Goal: Transaction & Acquisition: Purchase product/service

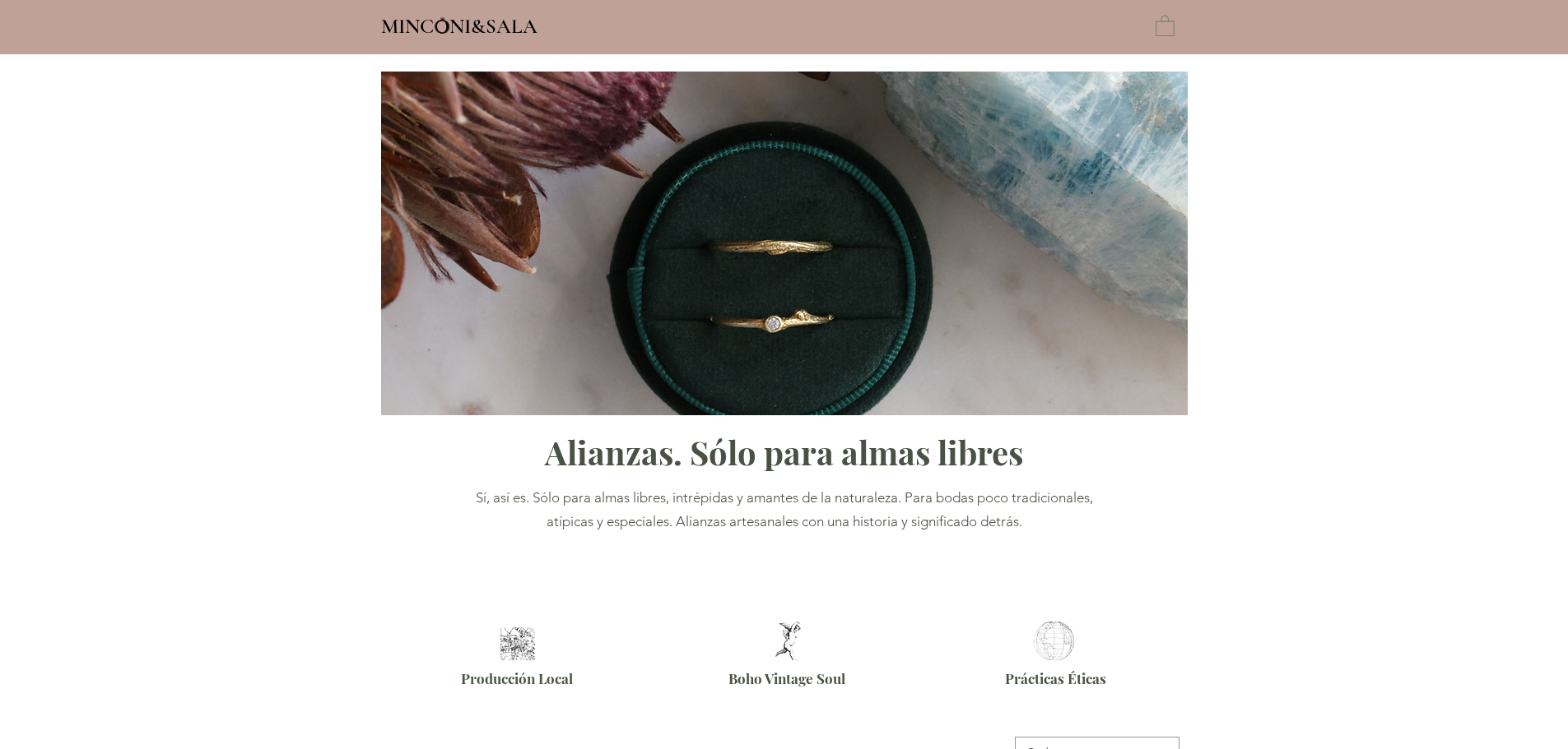
type input "**********"
select select "**********"
click at [614, 31] on p "Compromiso" at bounding box center [637, 26] width 106 height 41
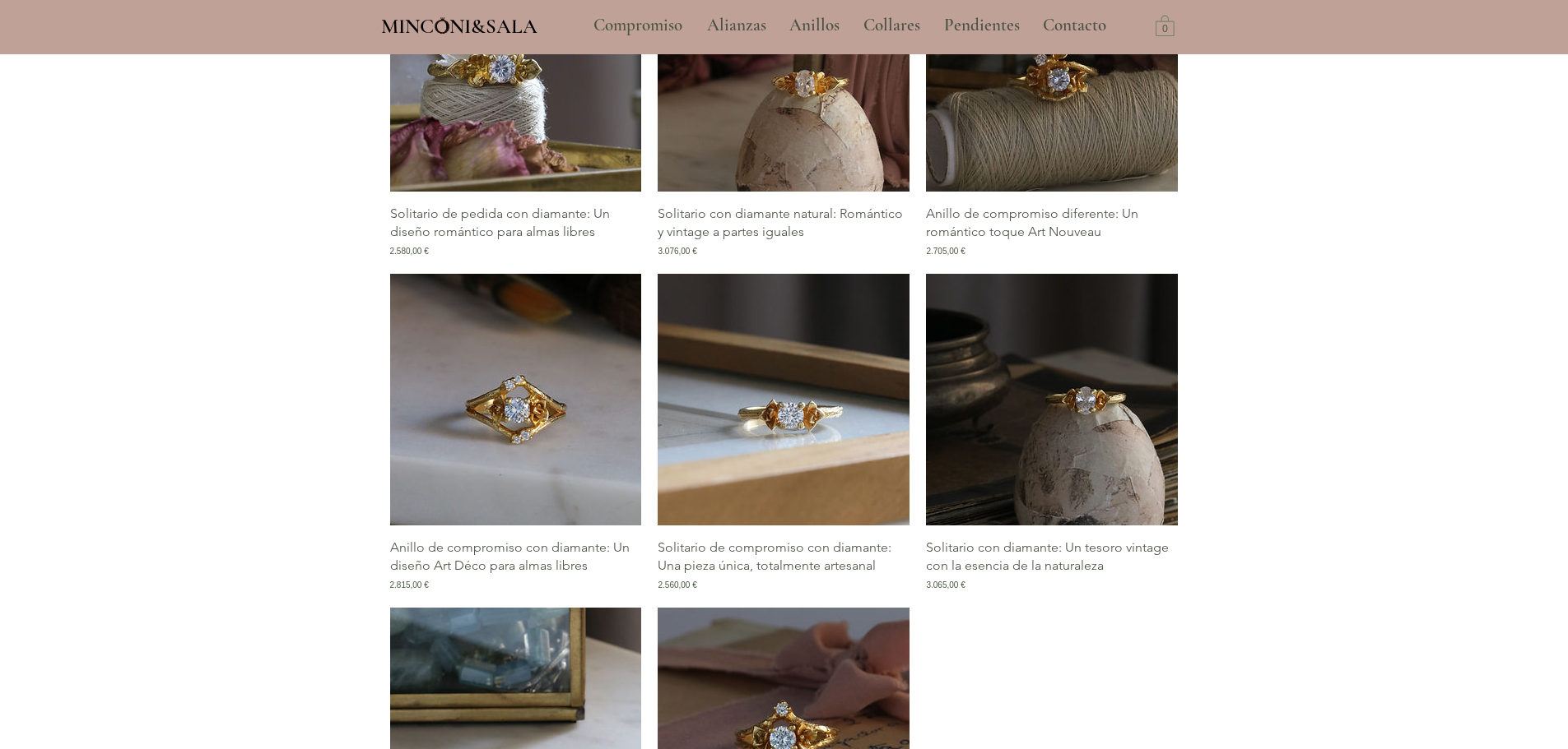
scroll to position [2304, 0]
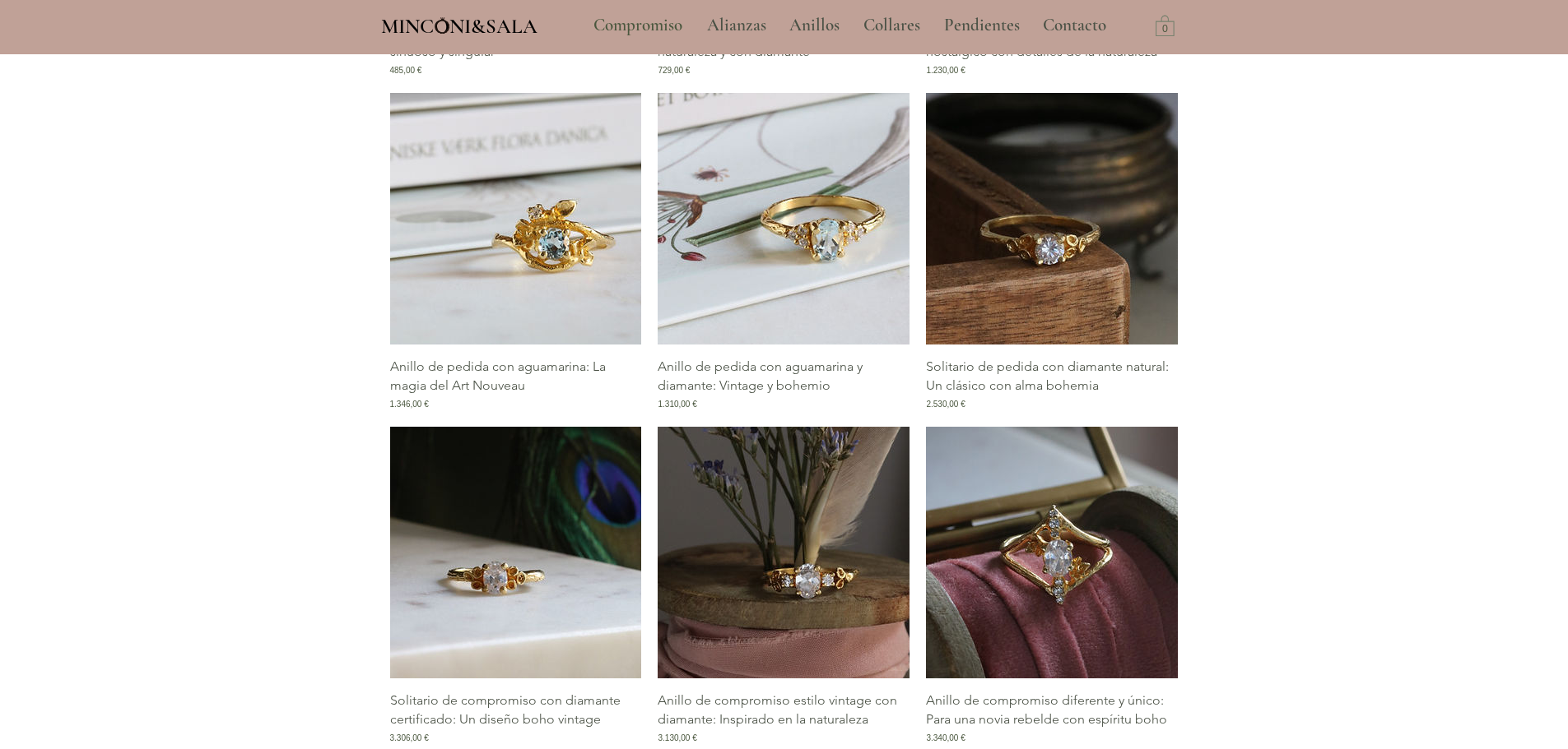
scroll to position [905, 0]
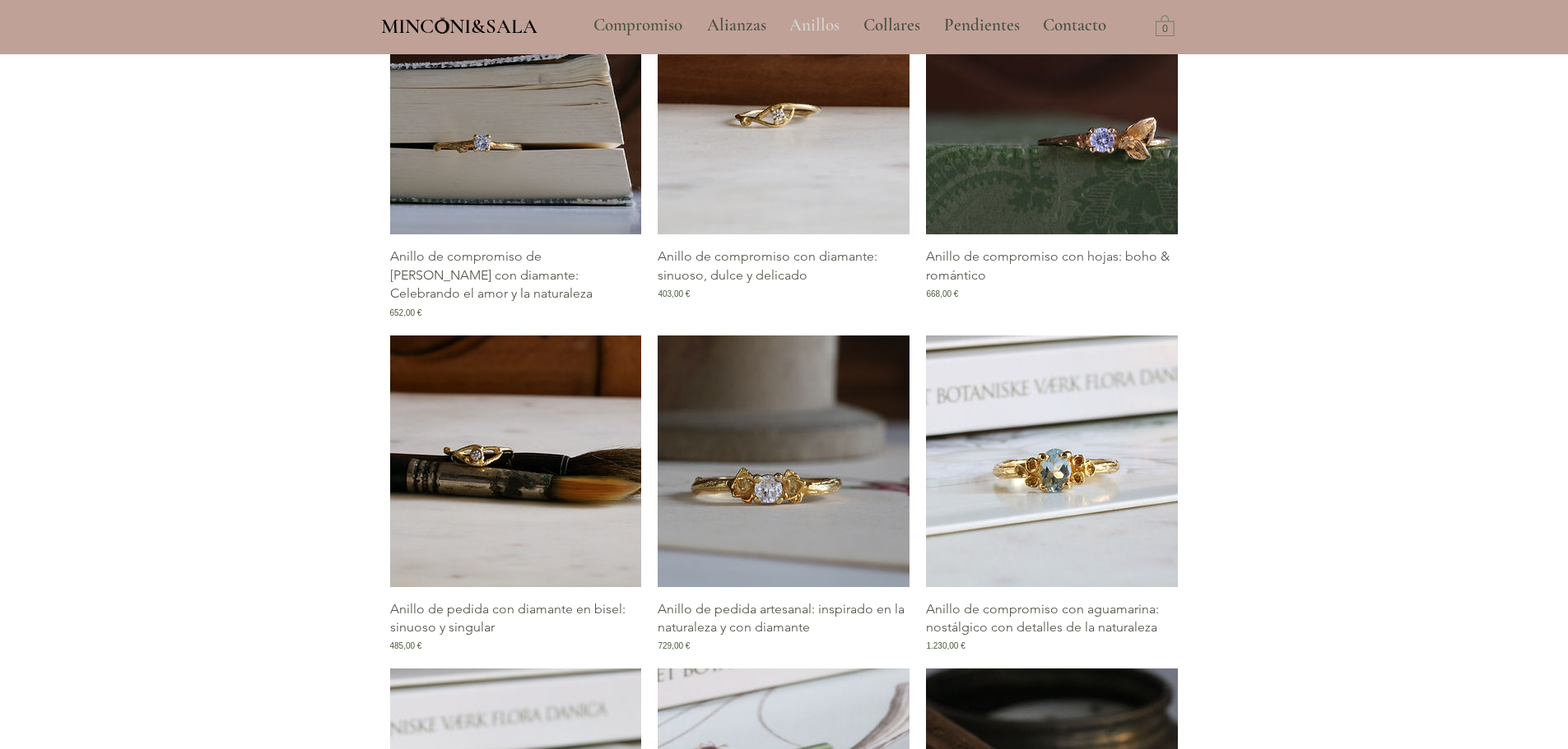
click at [809, 17] on p "Anillos" at bounding box center [814, 26] width 67 height 41
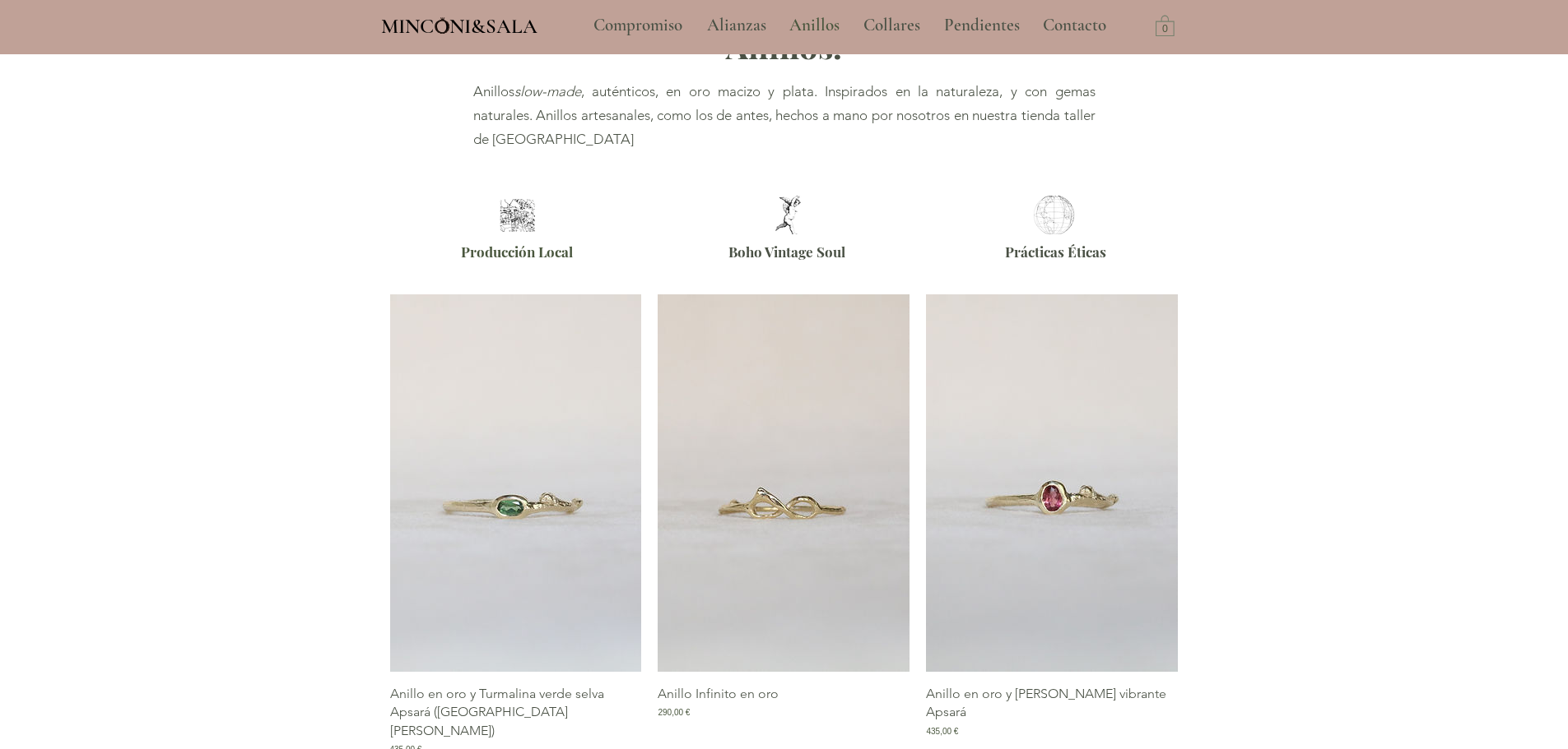
scroll to position [329, 0]
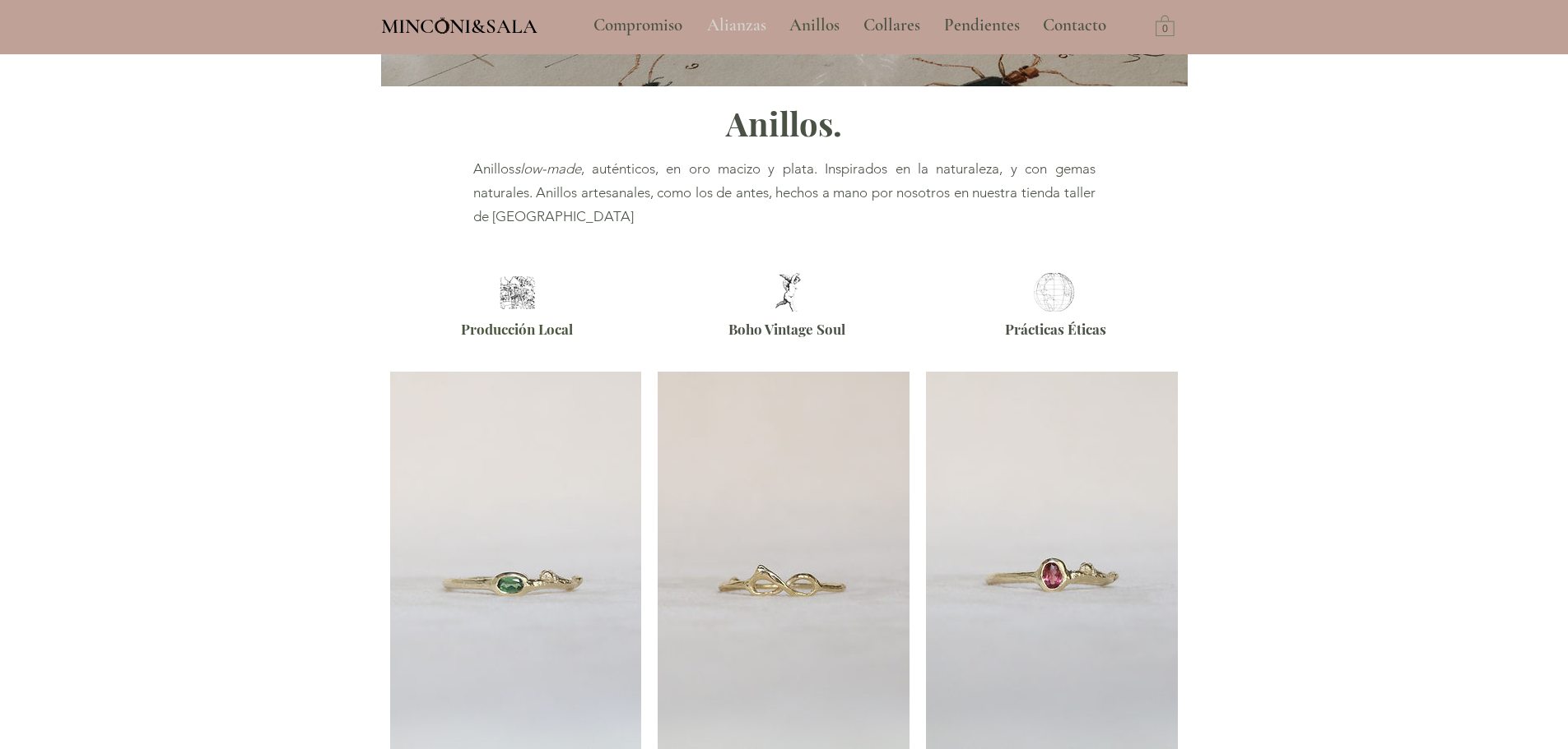
click at [741, 30] on p "Alianzas" at bounding box center [736, 26] width 75 height 41
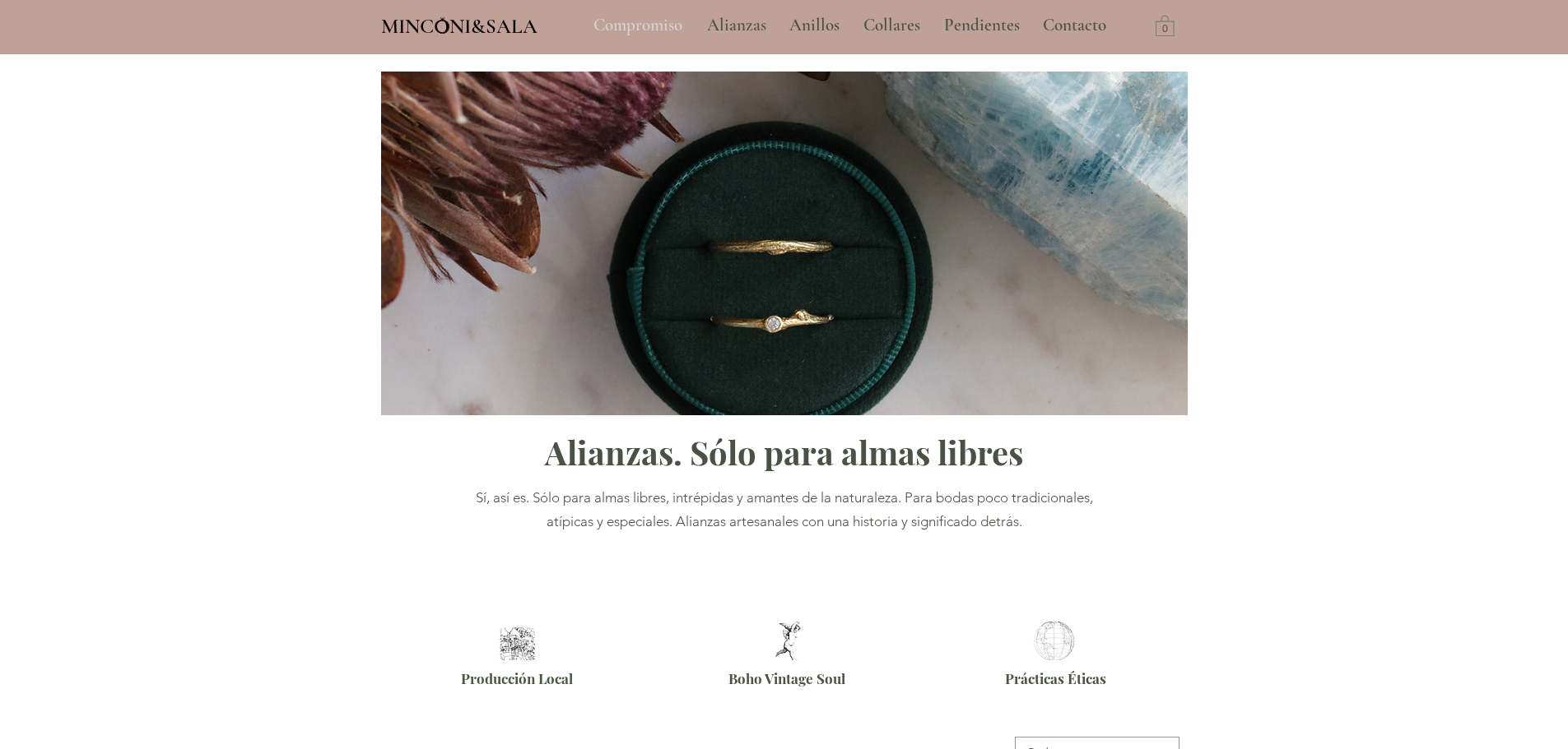
click at [639, 28] on p "Compromiso" at bounding box center [637, 26] width 106 height 41
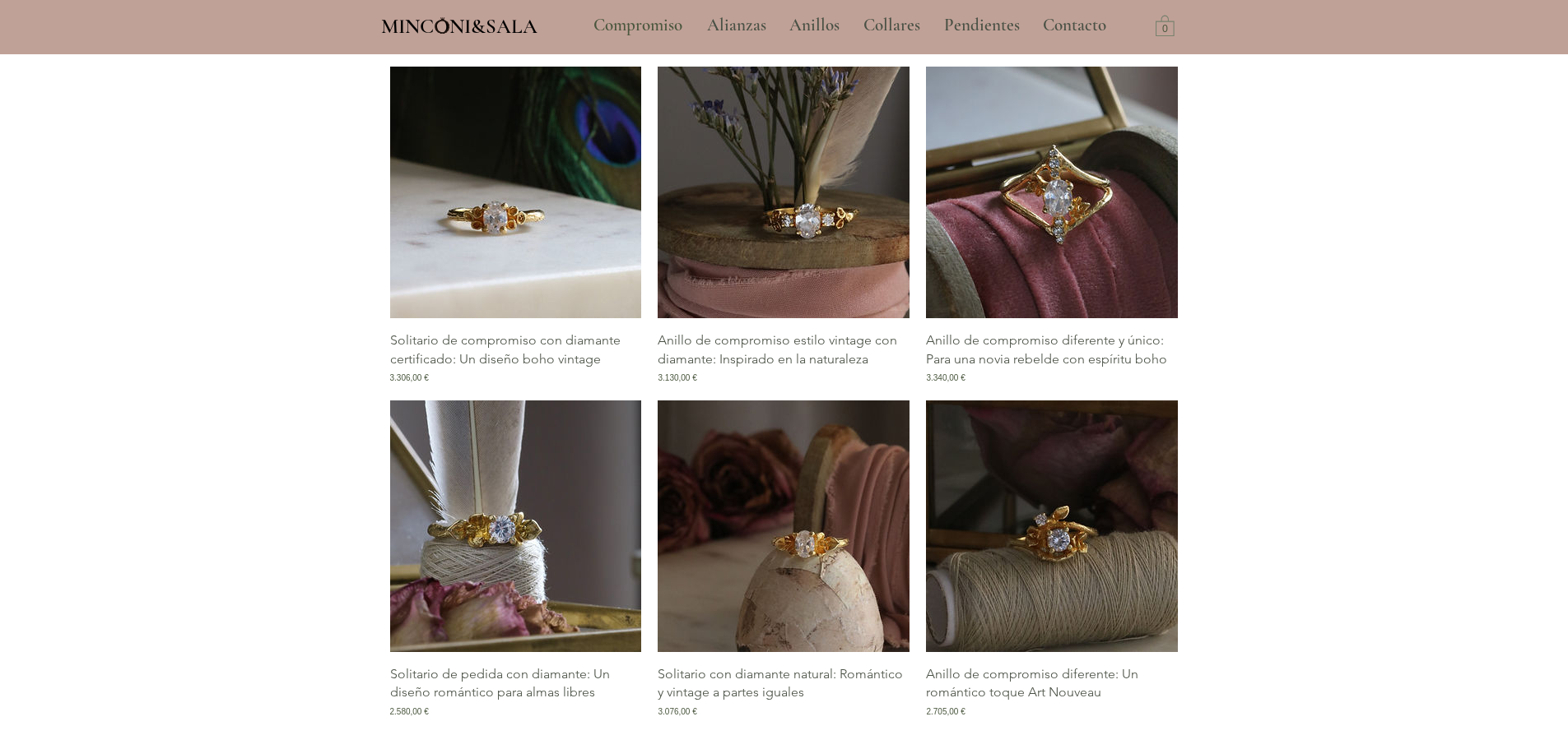
scroll to position [1892, 0]
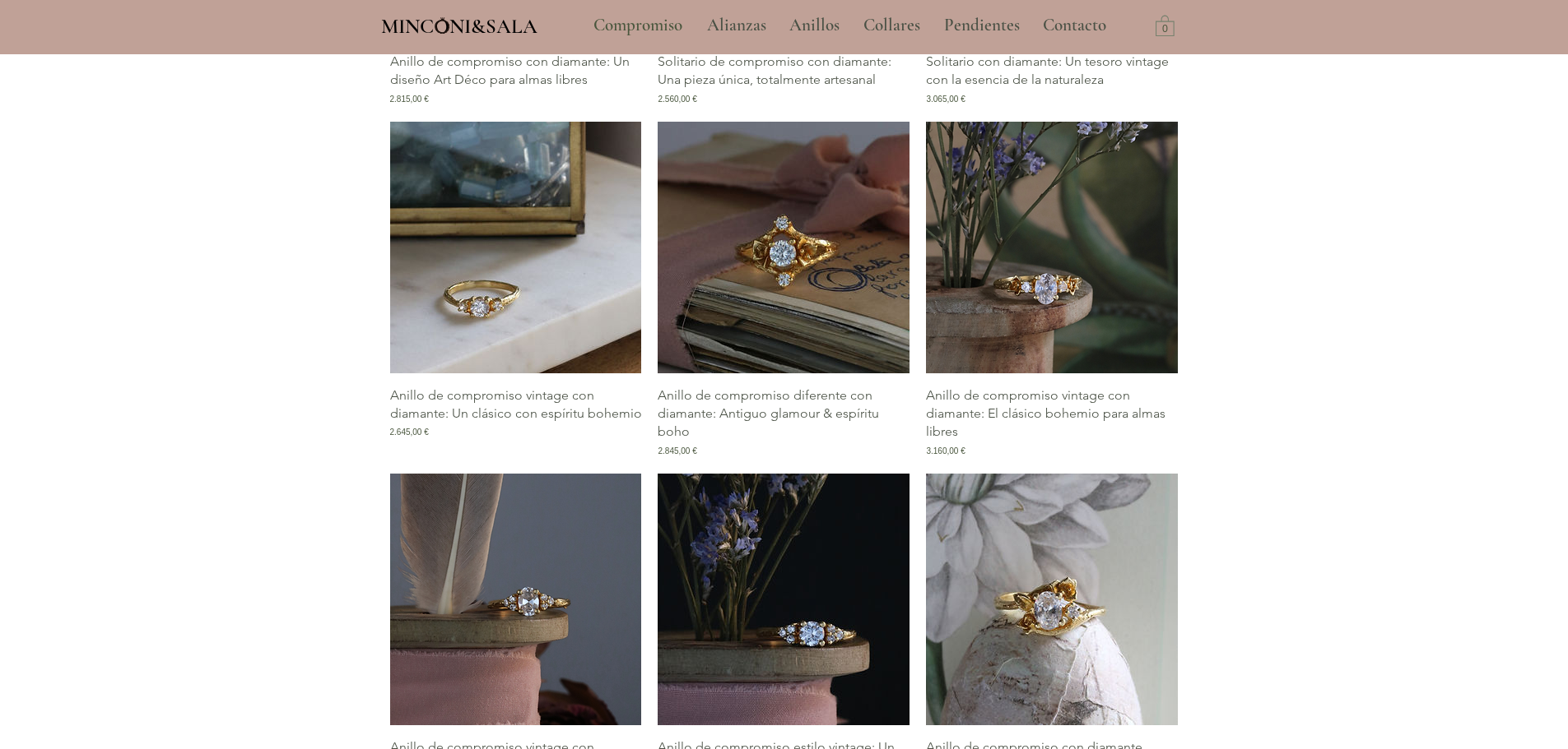
scroll to position [2961, 0]
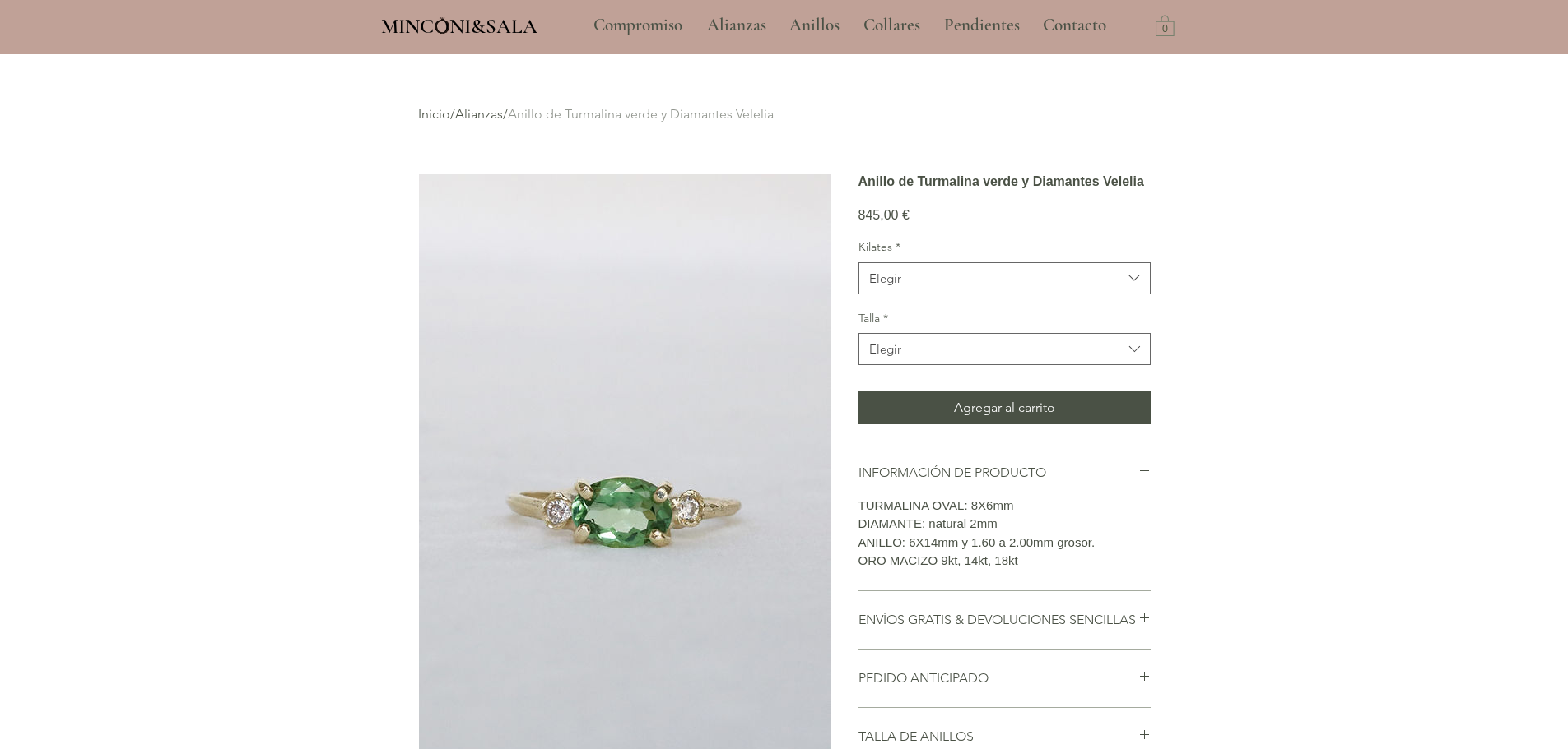
scroll to position [164, 0]
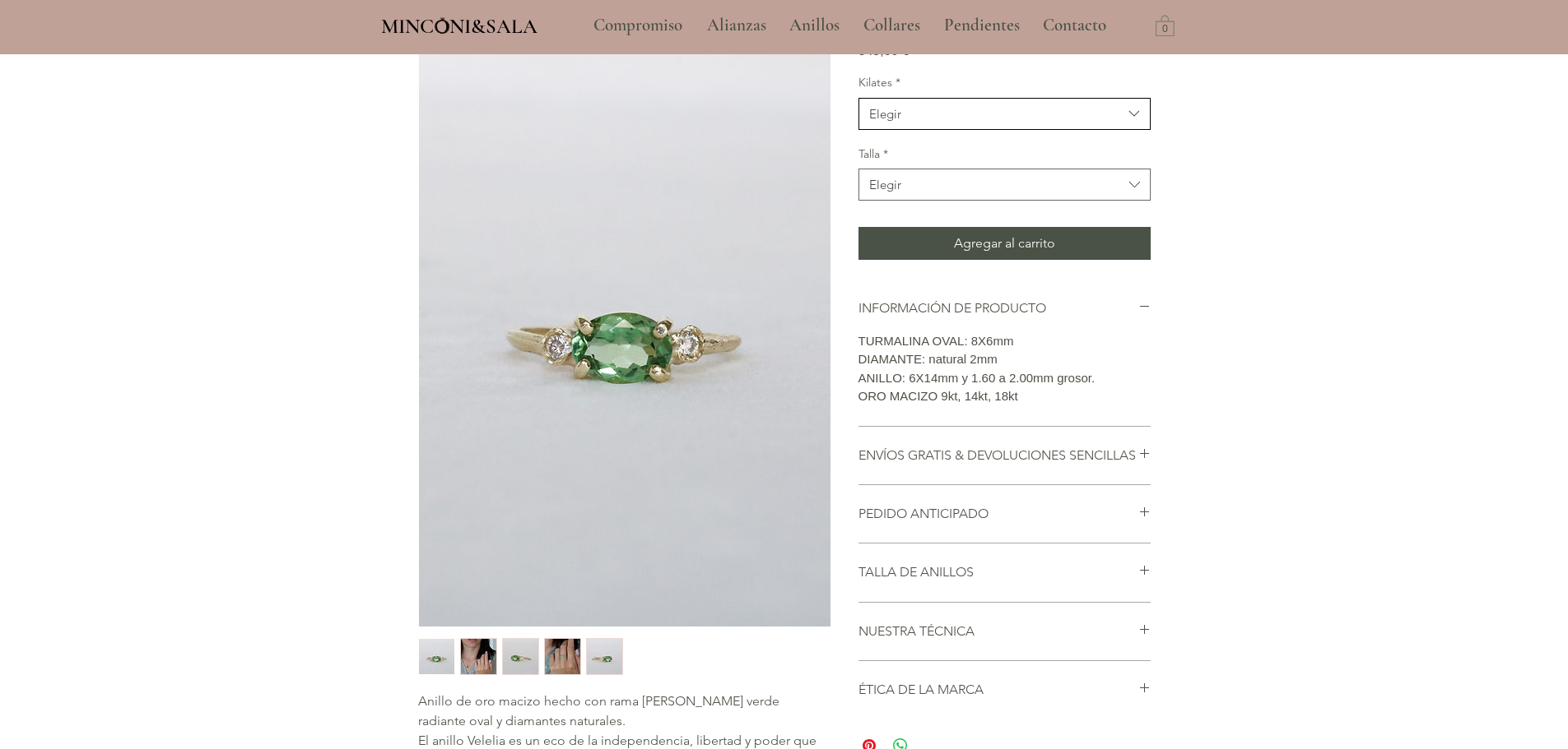
click at [959, 122] on span "Elegir" at bounding box center [996, 114] width 254 height 17
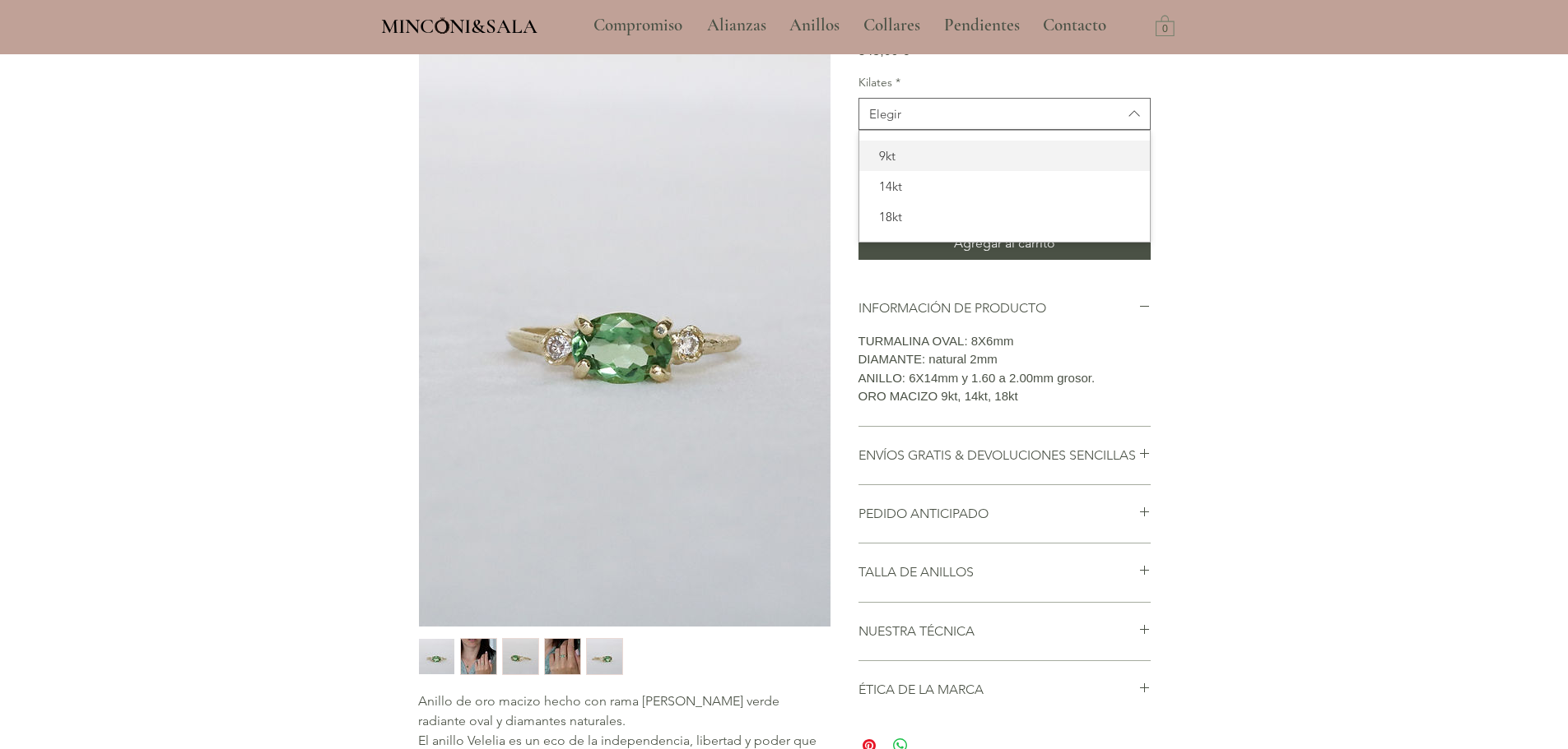
click at [921, 164] on span "9kt" at bounding box center [1004, 155] width 271 height 17
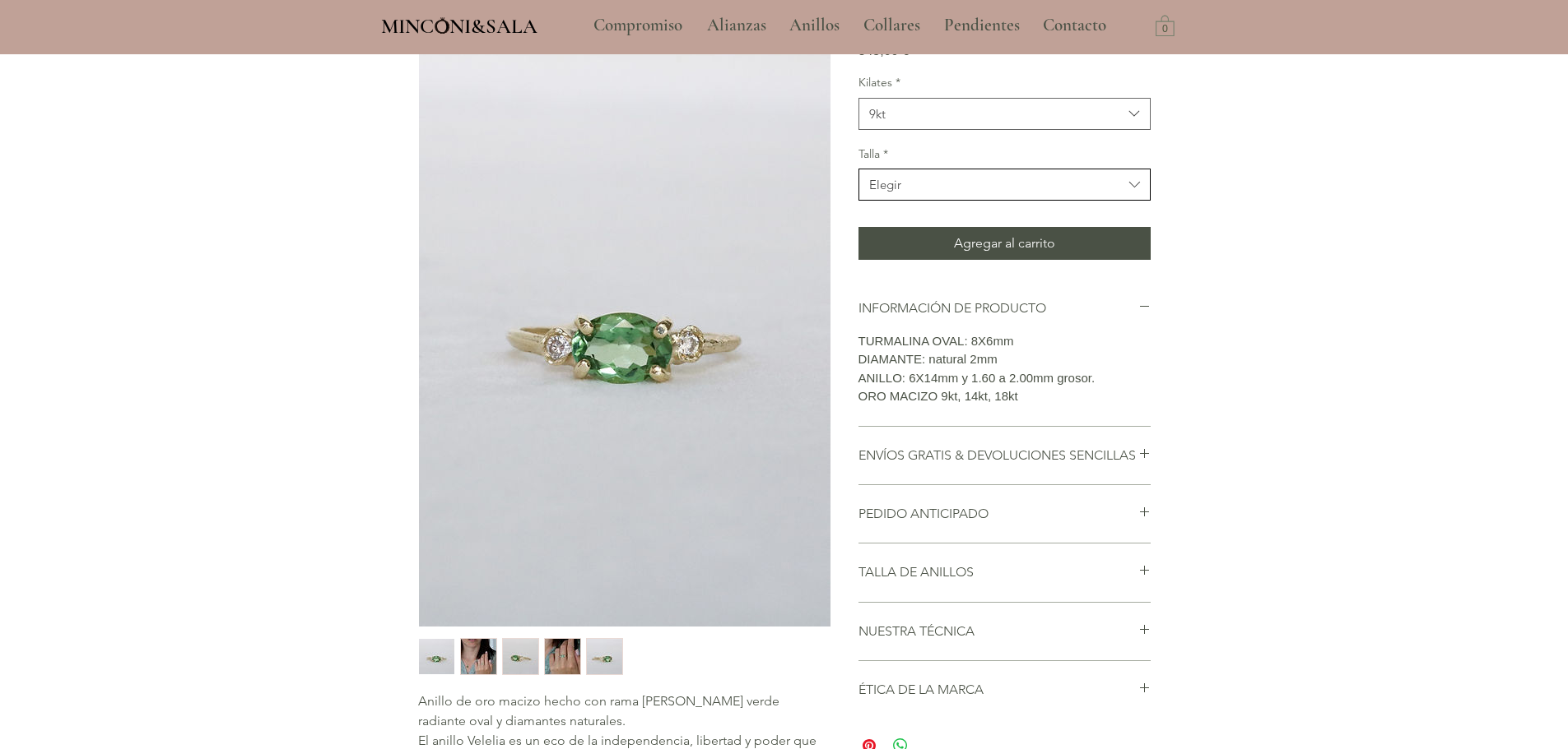
click at [930, 201] on button "Elegir" at bounding box center [1004, 185] width 292 height 32
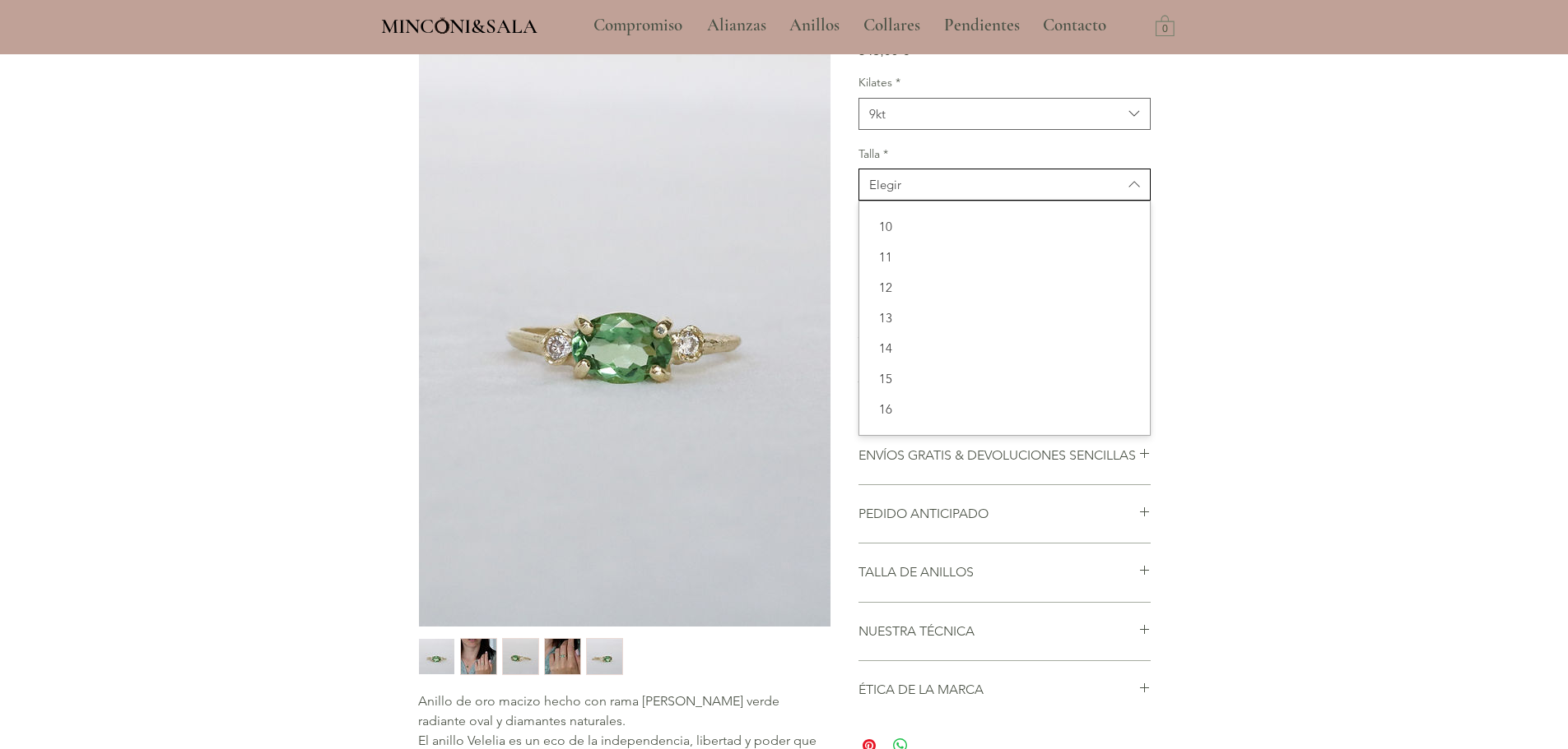
click at [930, 201] on button "Elegir" at bounding box center [1004, 185] width 292 height 32
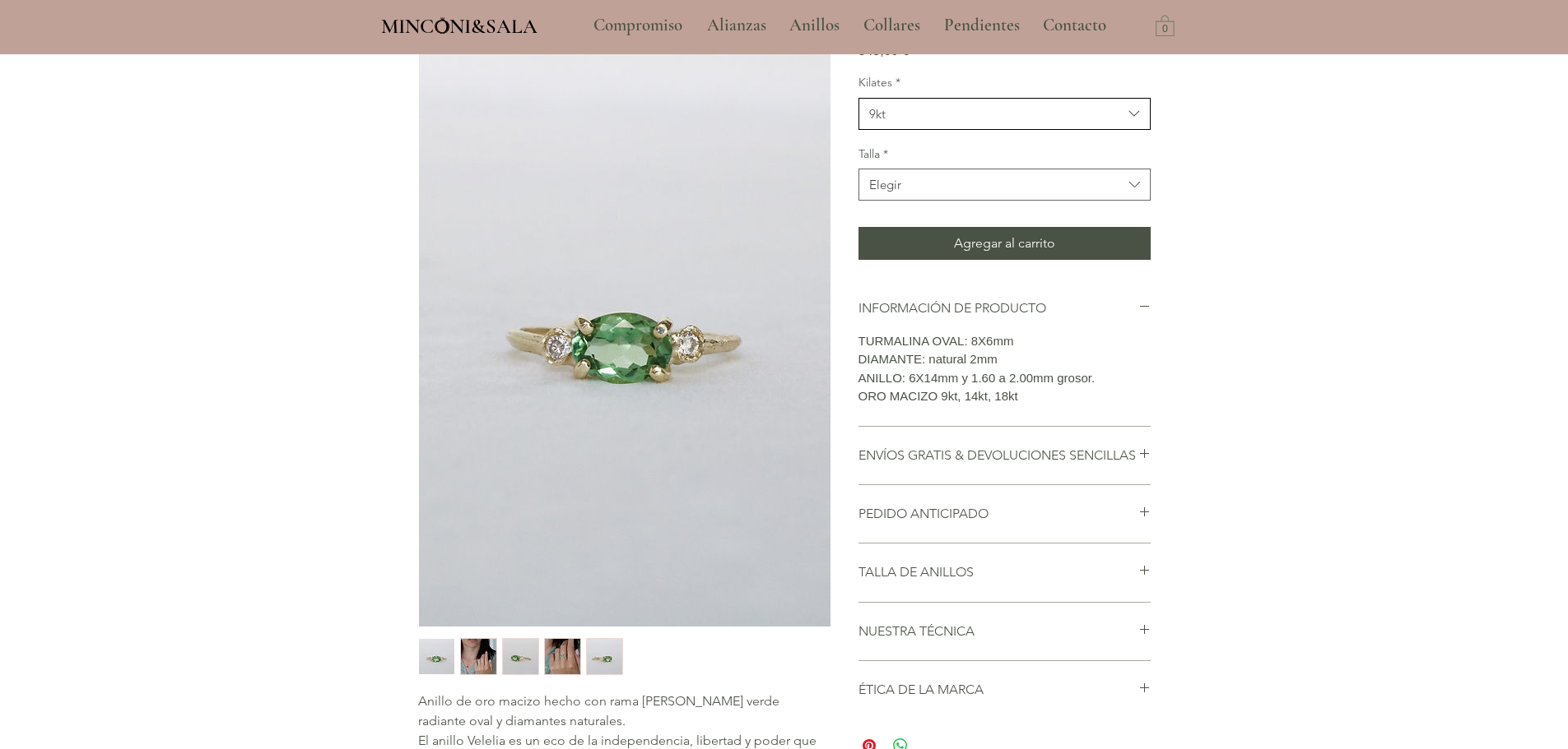
click at [943, 122] on span "9kt" at bounding box center [996, 114] width 254 height 17
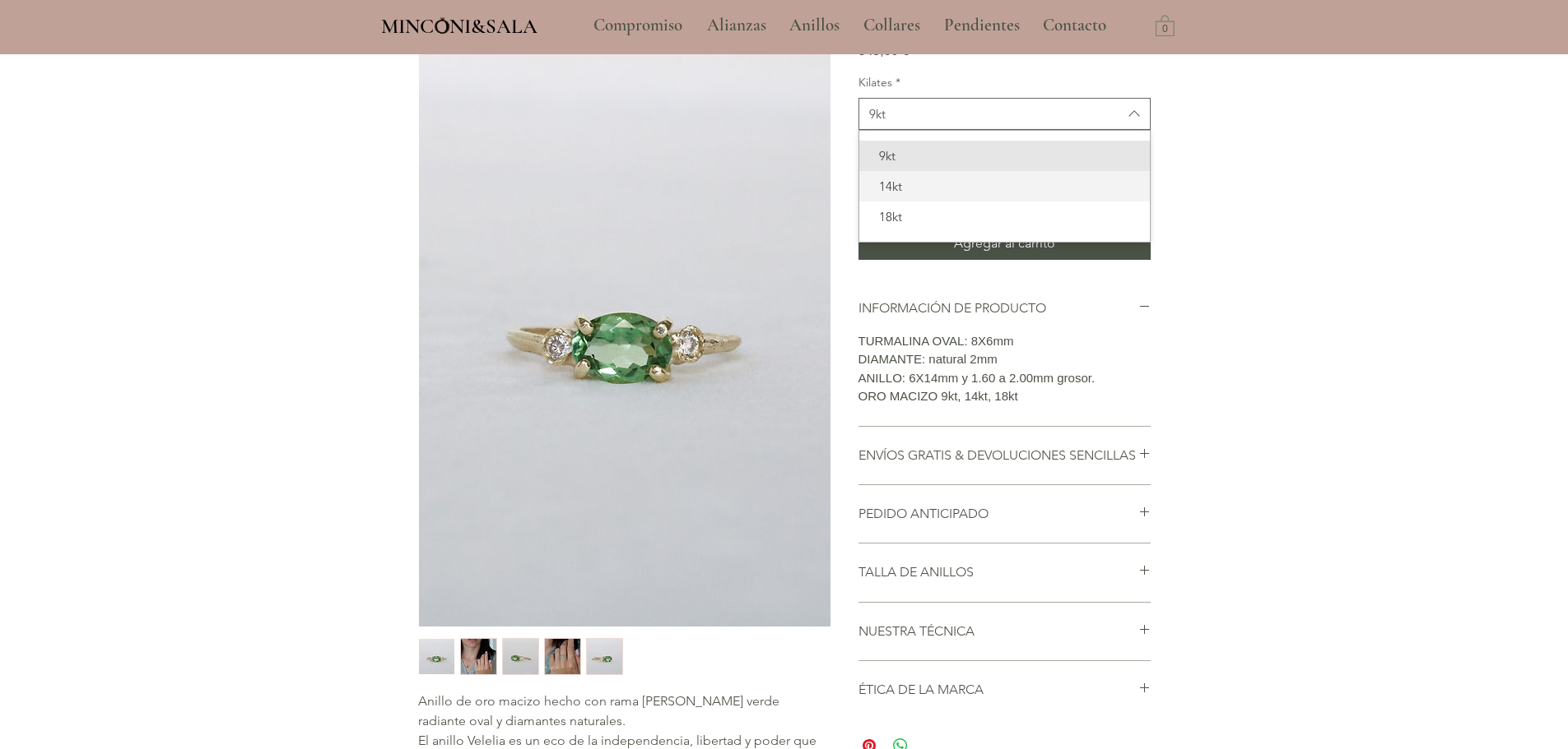
click at [934, 195] on span "14kt" at bounding box center [1004, 185] width 271 height 17
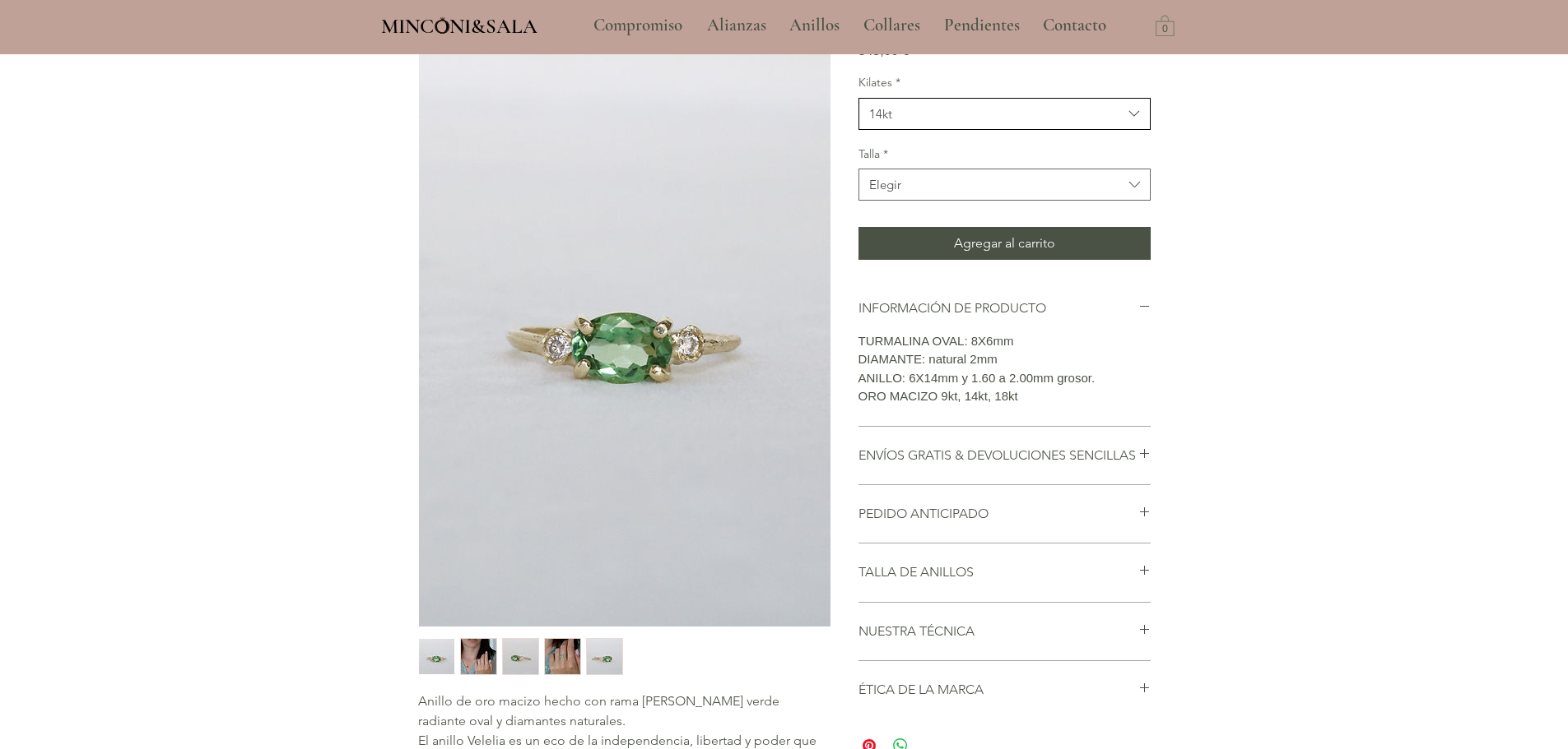
click at [954, 122] on span "14kt" at bounding box center [996, 114] width 254 height 17
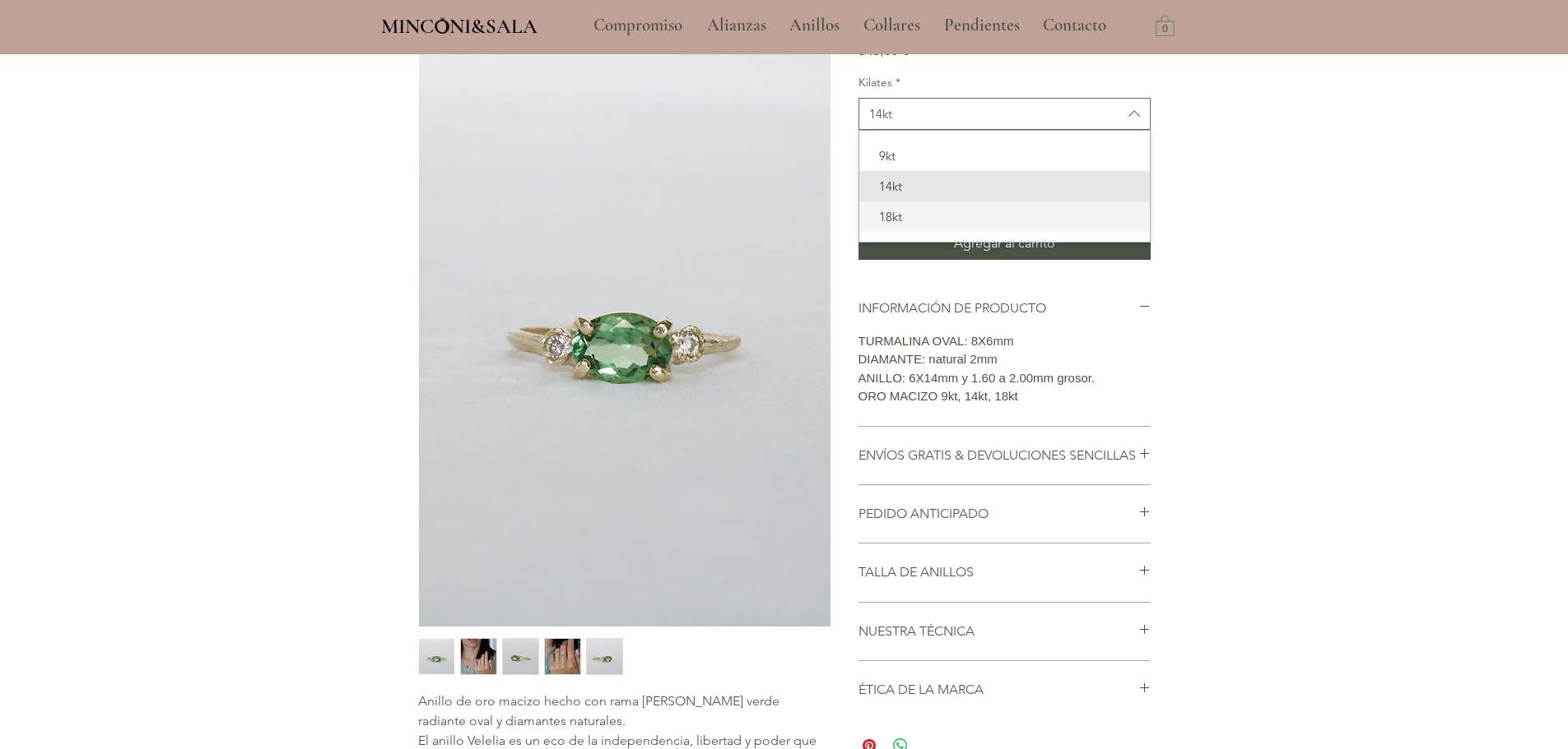
click at [934, 225] on span "18kt" at bounding box center [1004, 217] width 271 height 17
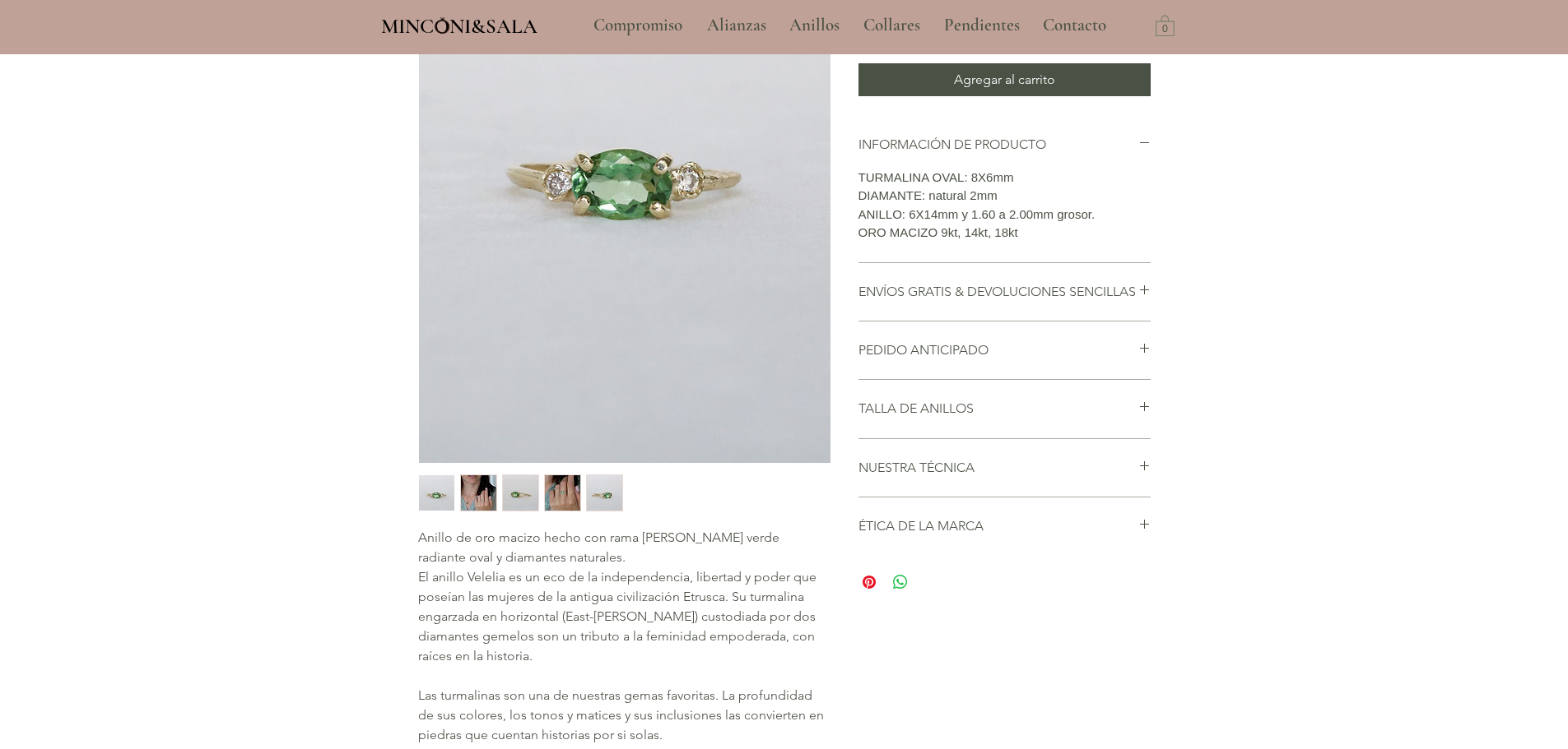
scroll to position [329, 0]
click at [496, 501] on div "2 / 5" at bounding box center [479, 493] width 37 height 37
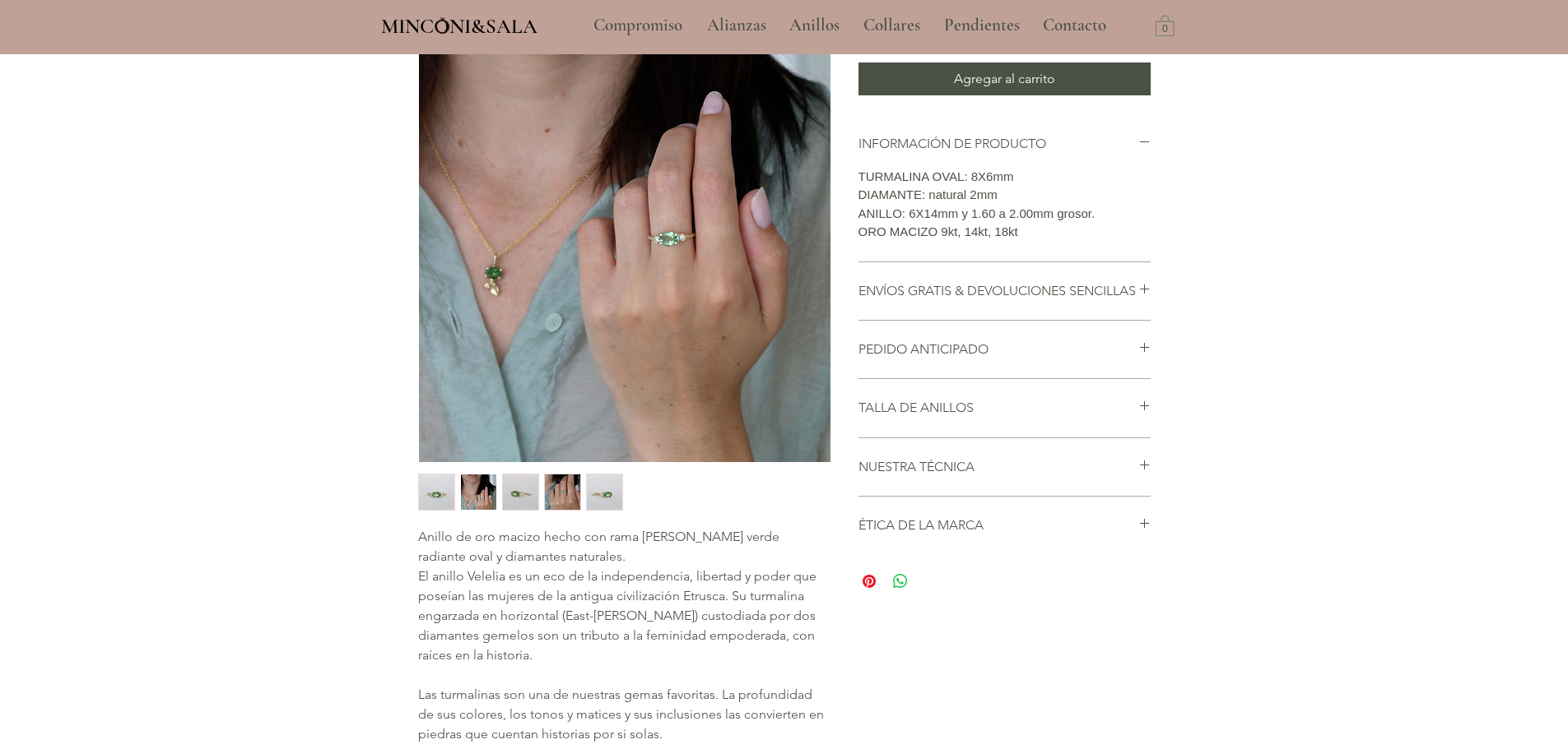
click at [518, 501] on img "3 / 5" at bounding box center [520, 493] width 36 height 35
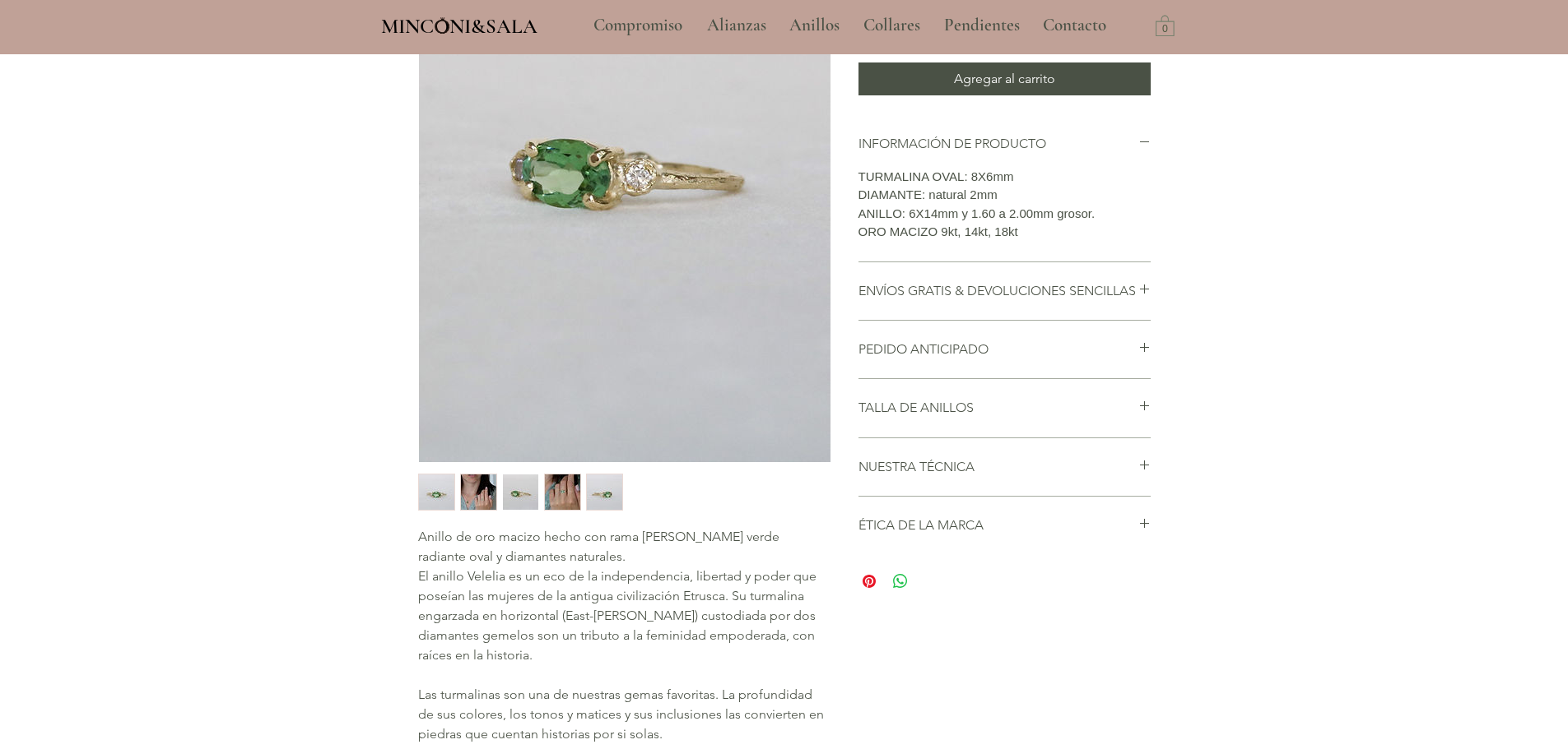
click at [562, 493] on img "4 / 5" at bounding box center [563, 493] width 36 height 35
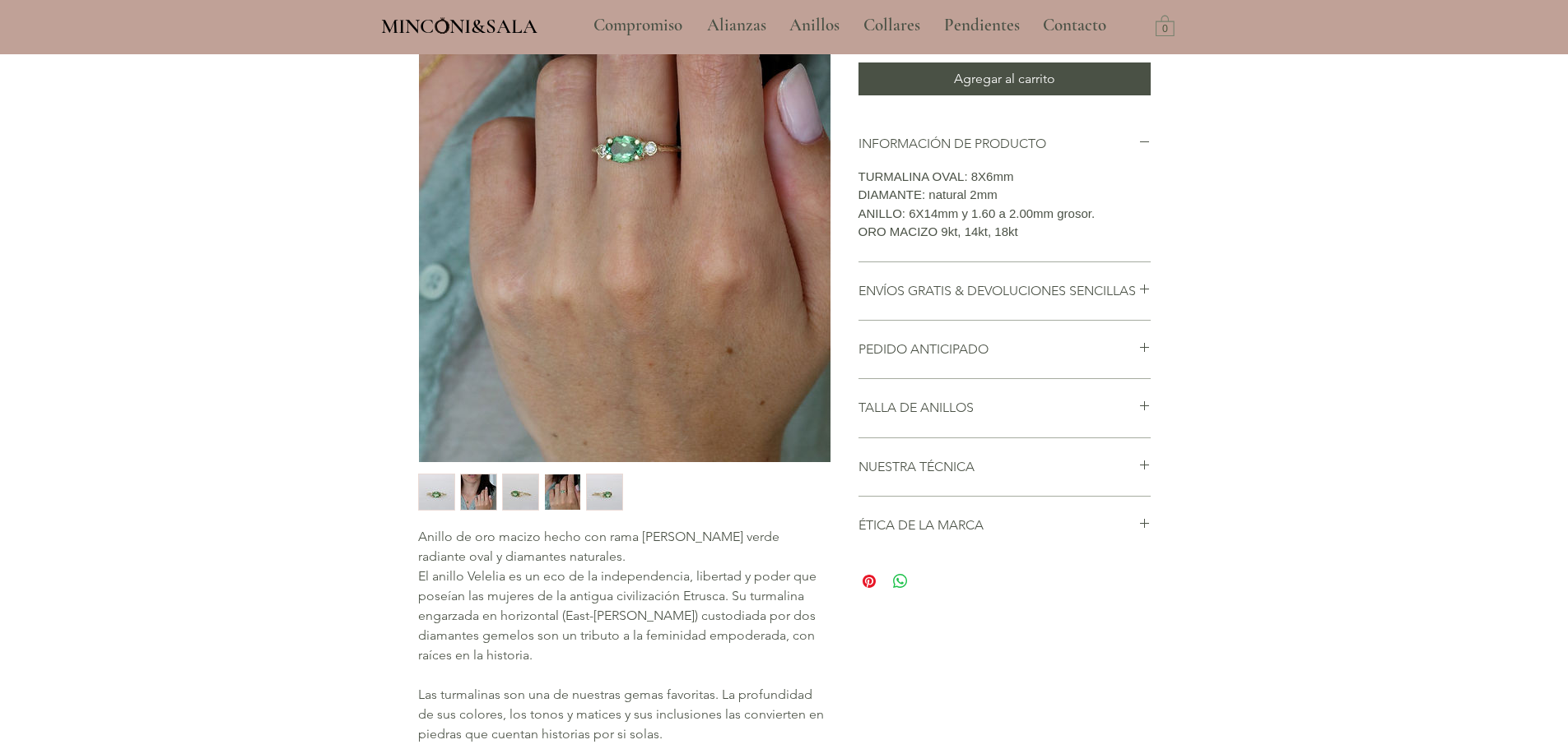
drag, startPoint x: 1560, startPoint y: 8, endPoint x: 482, endPoint y: 482, distance: 1177.6
click at [483, 481] on img "2 / 5" at bounding box center [479, 493] width 36 height 35
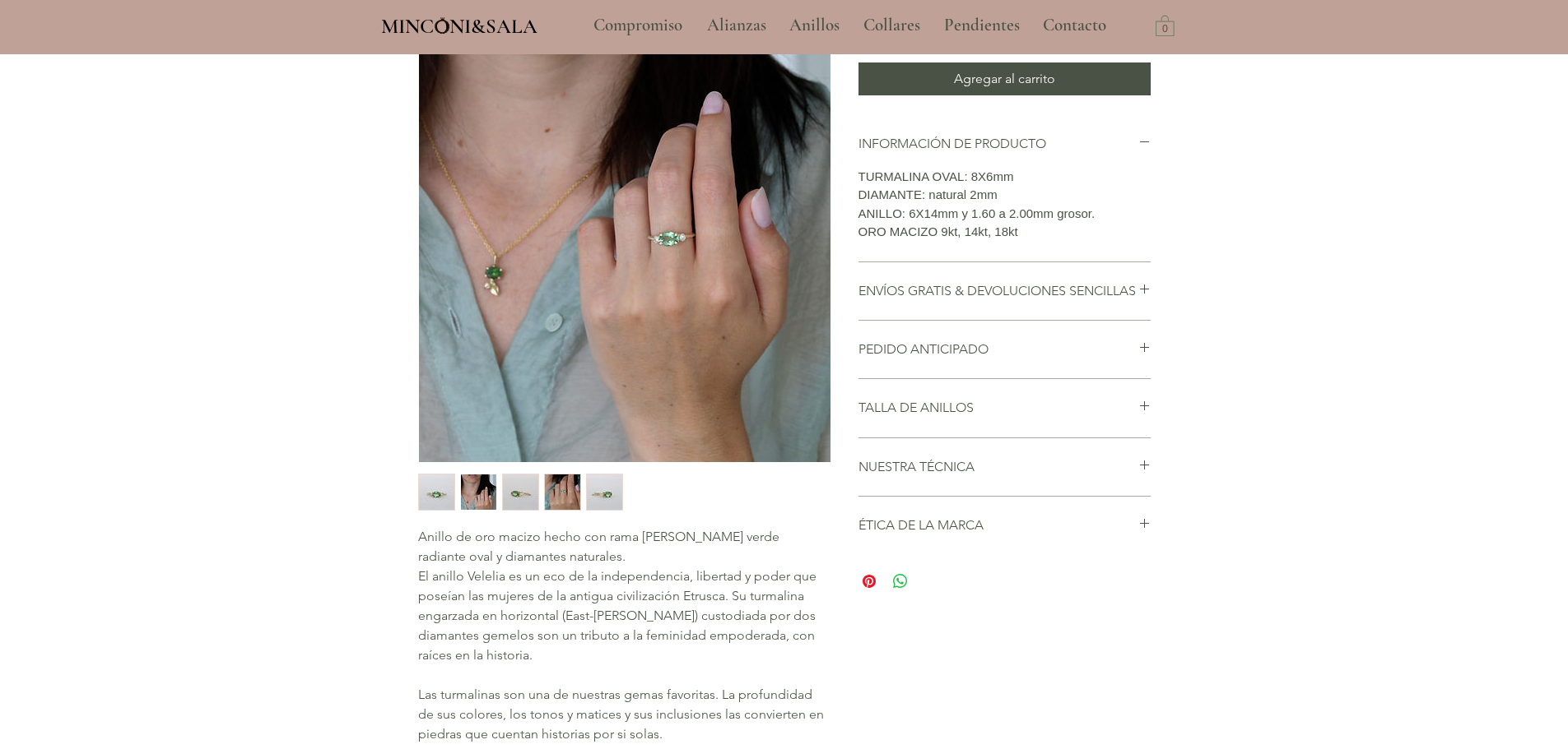
click at [511, 485] on img "3 / 5" at bounding box center [520, 493] width 36 height 35
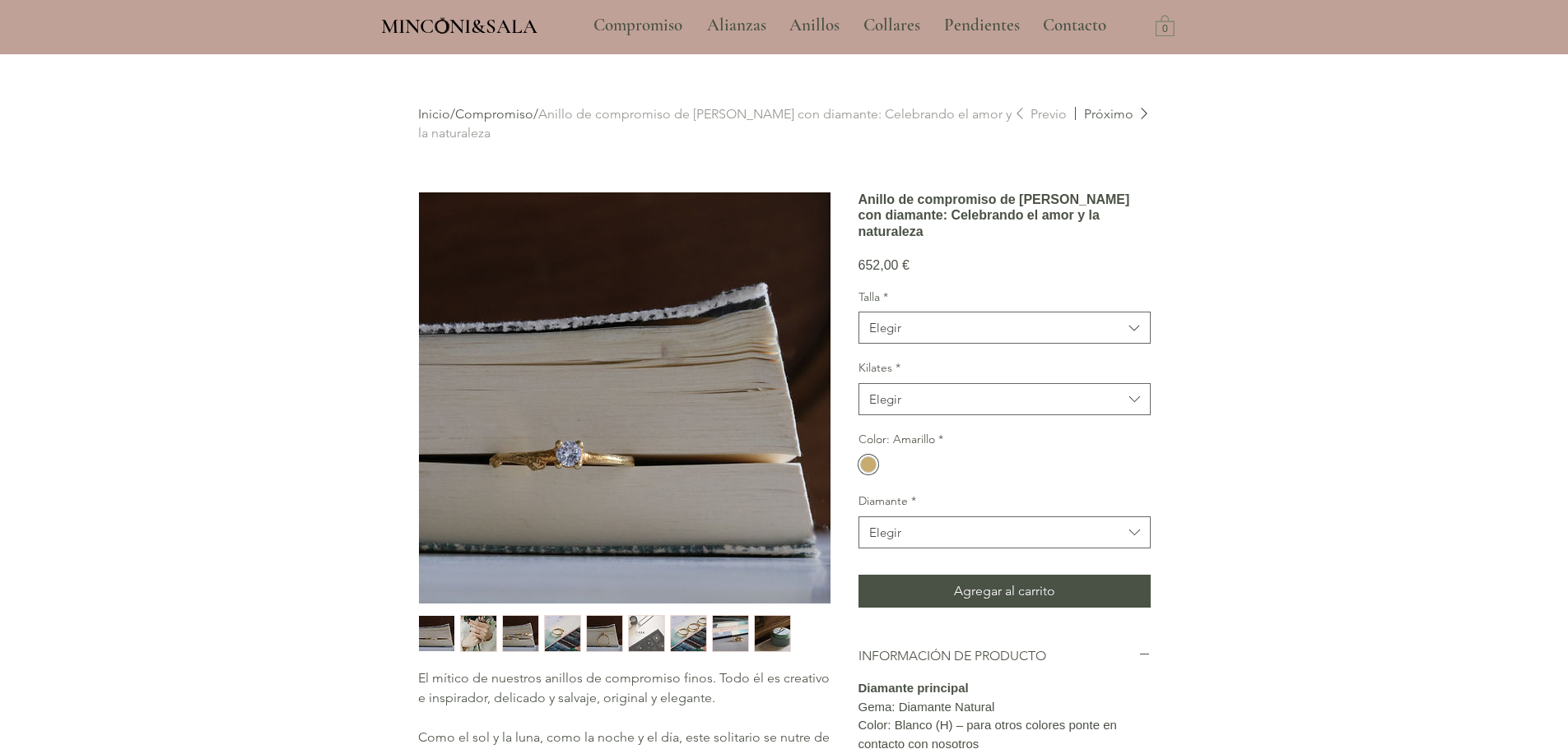
click at [479, 628] on img "2 / 9" at bounding box center [479, 634] width 36 height 35
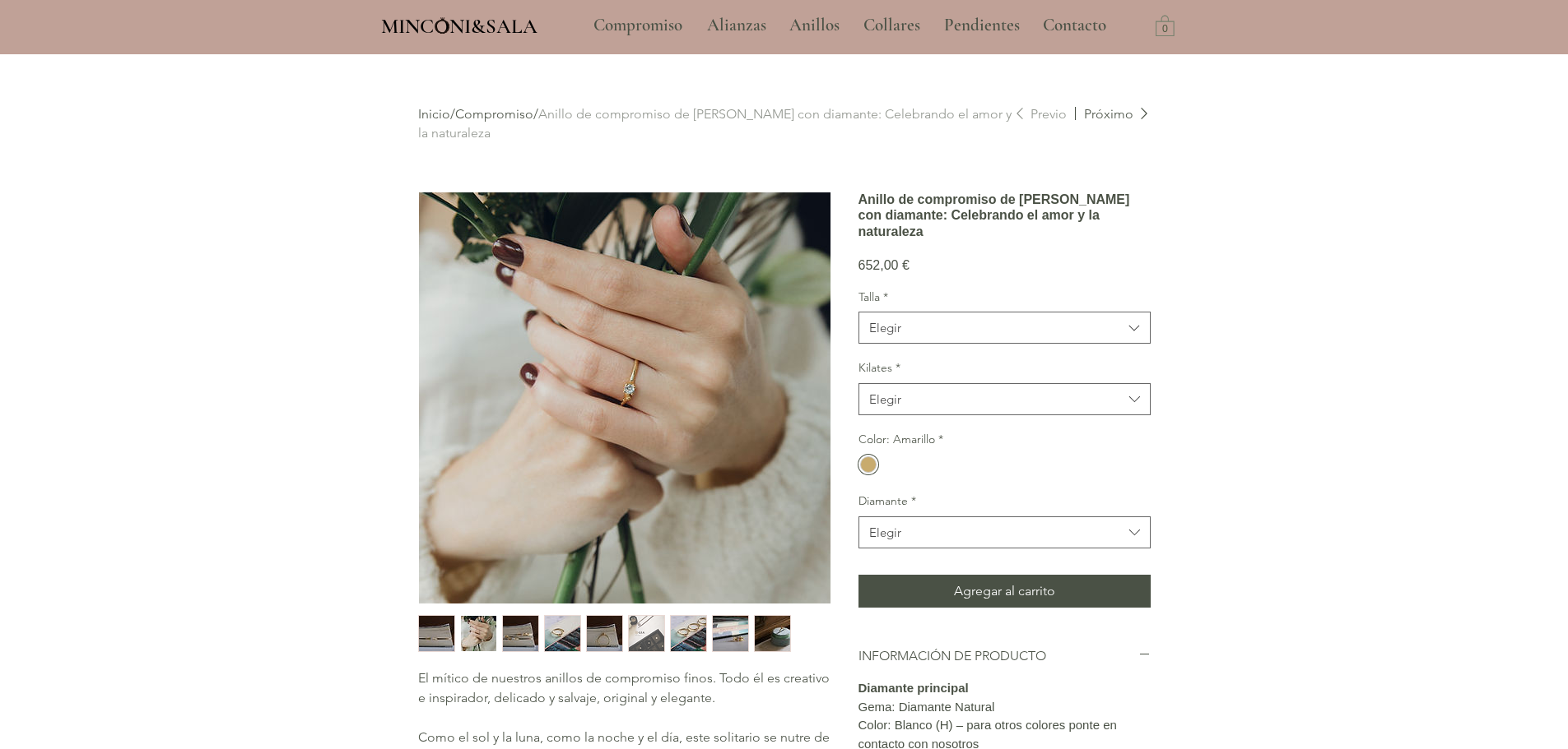
click at [524, 631] on img "3 / 9" at bounding box center [520, 634] width 36 height 35
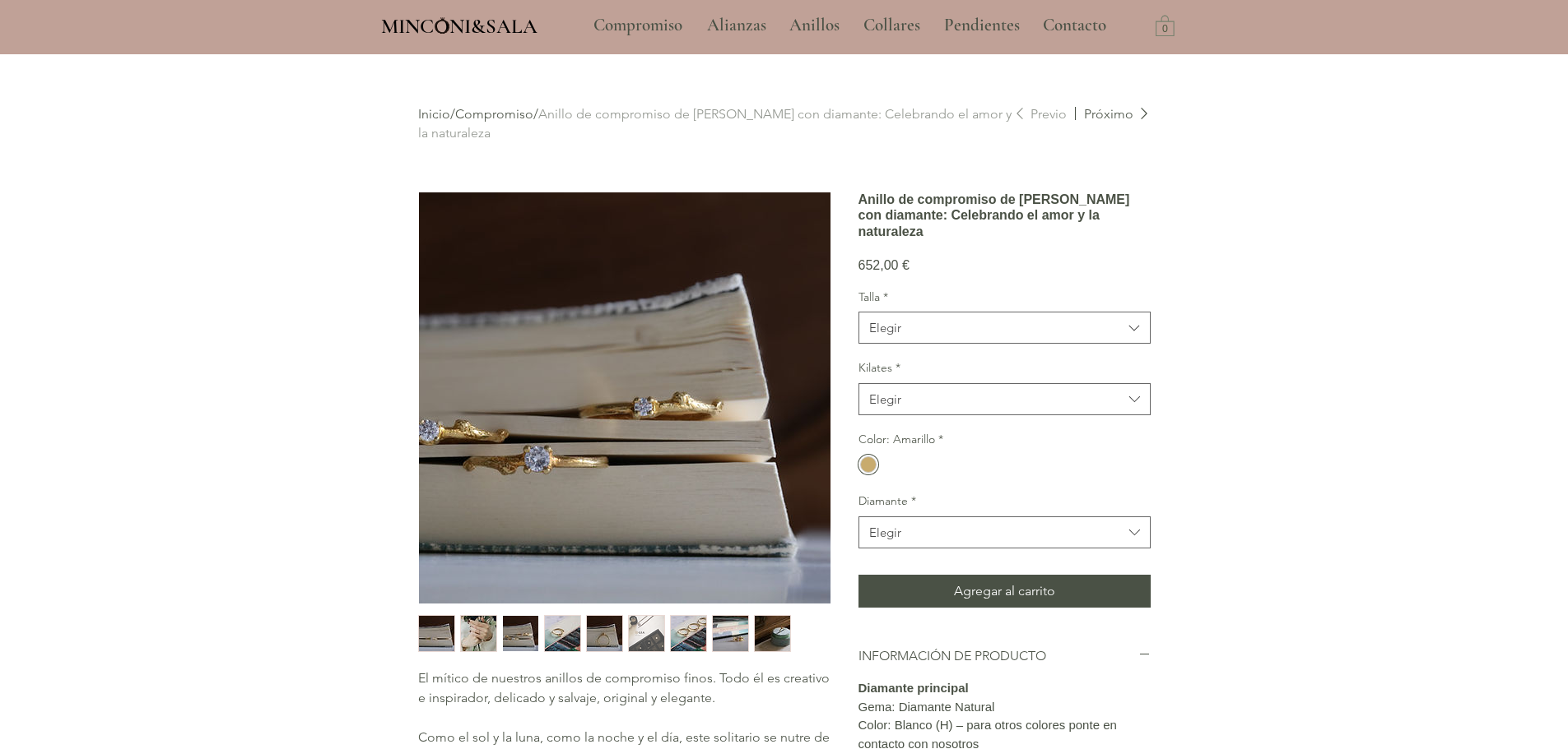
click at [578, 635] on img "4 / 9" at bounding box center [563, 634] width 36 height 35
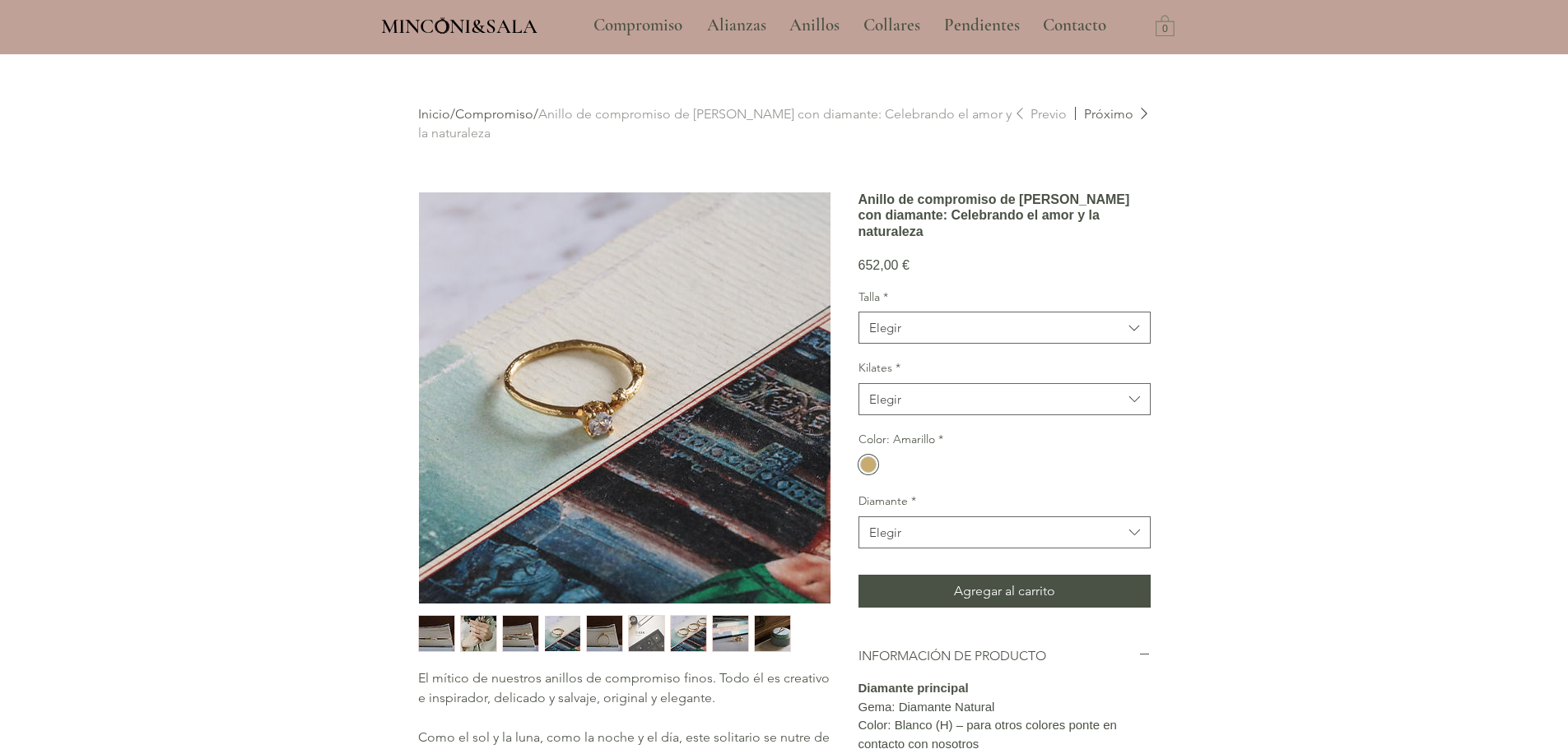
click at [636, 644] on img "6 / 9" at bounding box center [646, 634] width 36 height 35
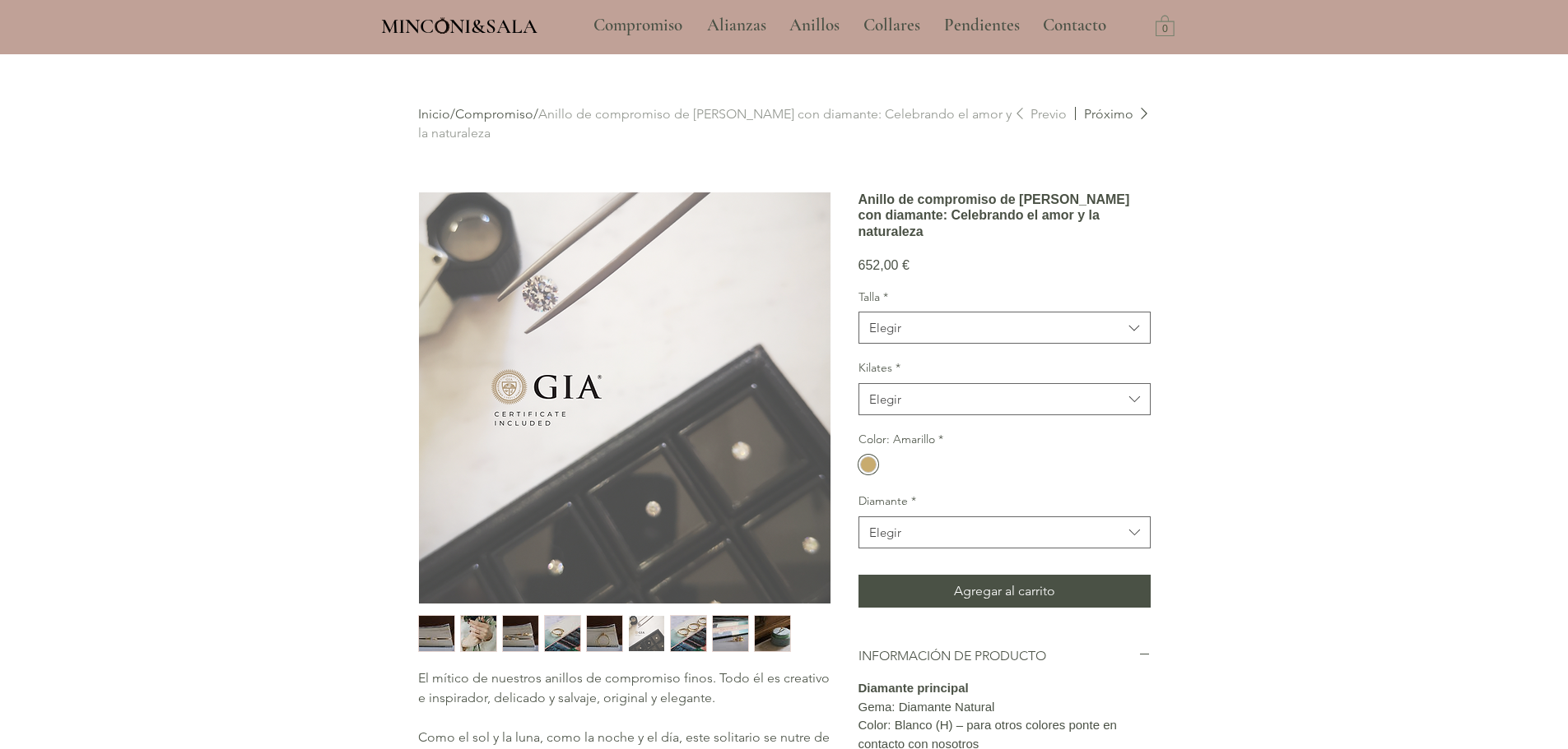
click at [671, 641] on img "7 / 9" at bounding box center [689, 634] width 36 height 35
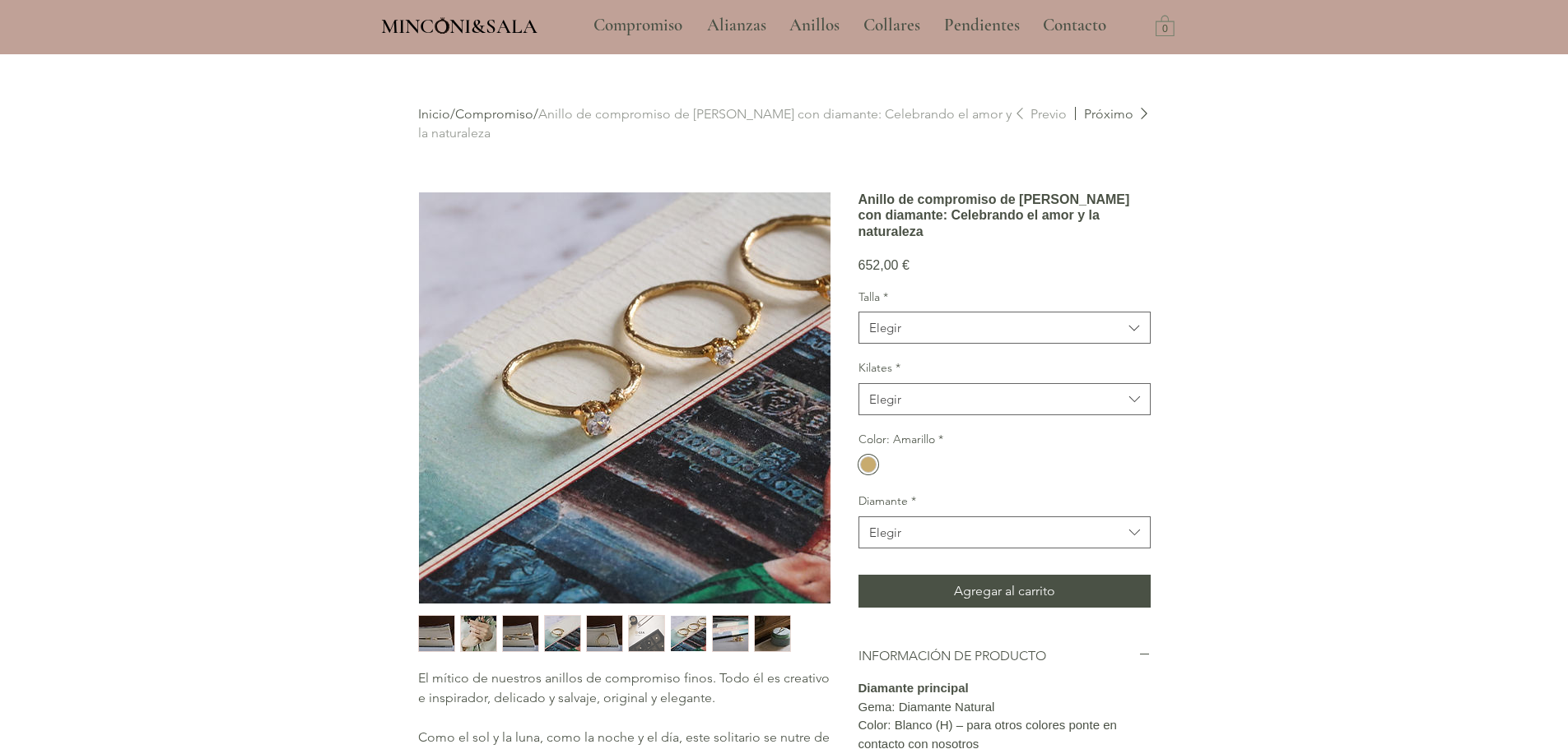
click at [721, 633] on img "8 / 9" at bounding box center [731, 634] width 36 height 35
